Goal: Task Accomplishment & Management: Use online tool/utility

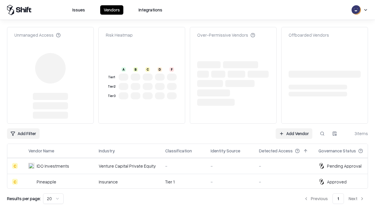
click at [294, 128] on link "Add Vendor" at bounding box center [294, 133] width 37 height 11
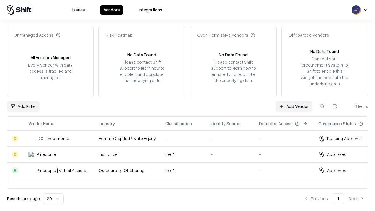
click at [294, 106] on link "Add Vendor" at bounding box center [294, 106] width 37 height 11
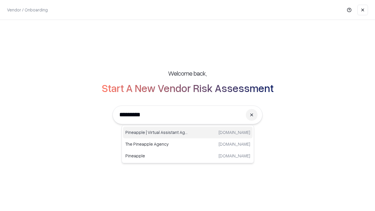
click at [188, 133] on div "Pineapple | Virtual Assistant Agency [DOMAIN_NAME]" at bounding box center [188, 133] width 130 height 12
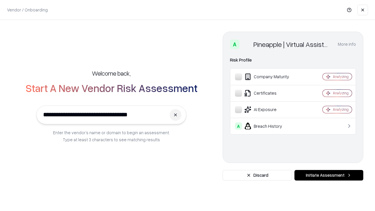
type input "**********"
click at [329, 175] on button "Initiate Assessment" at bounding box center [329, 175] width 69 height 11
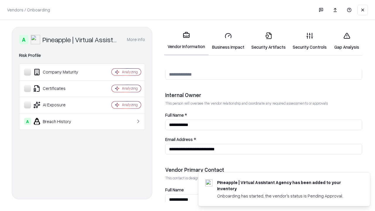
scroll to position [304, 0]
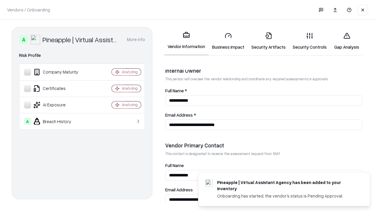
click at [347, 41] on link "Gap Analysis" at bounding box center [347, 41] width 33 height 27
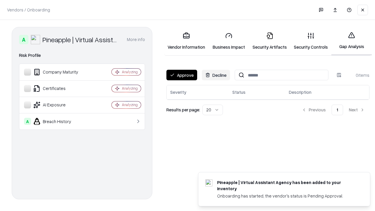
click at [182, 75] on button "Approve" at bounding box center [182, 75] width 31 height 11
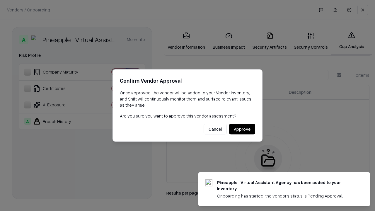
click at [242, 129] on button "Approve" at bounding box center [242, 129] width 26 height 11
